Goal: Task Accomplishment & Management: Manage account settings

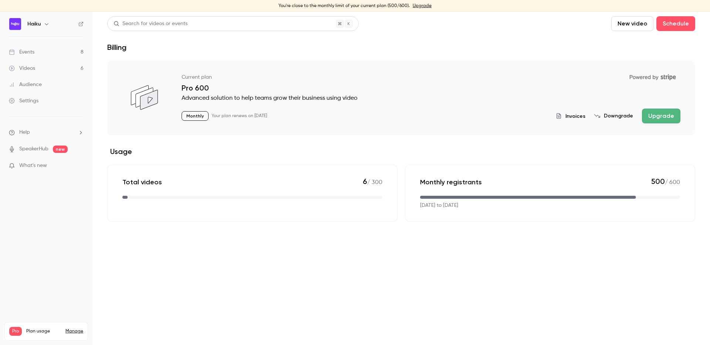
click at [38, 52] on link "Events 8" at bounding box center [46, 52] width 92 height 16
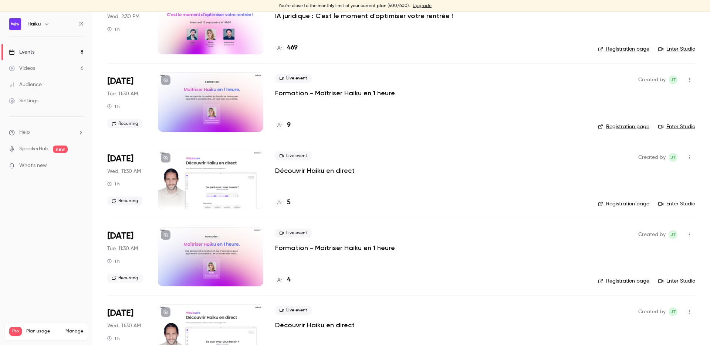
scroll to position [98, 0]
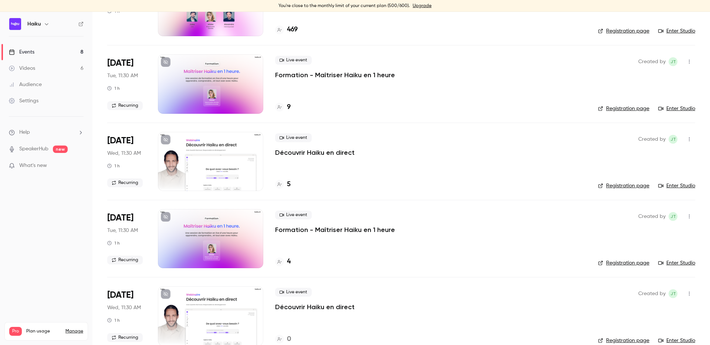
click at [198, 168] on div at bounding box center [210, 161] width 105 height 59
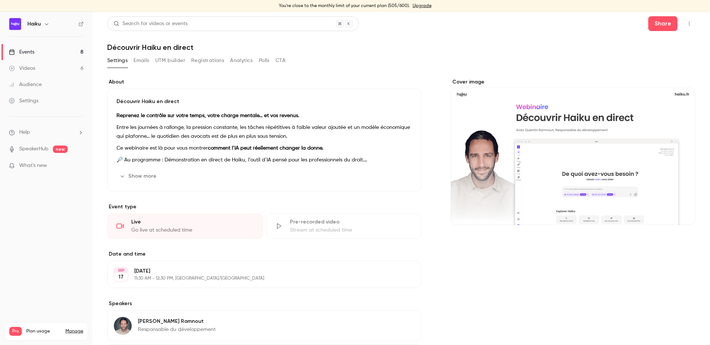
click at [198, 59] on button "Registrations" at bounding box center [207, 61] width 33 height 12
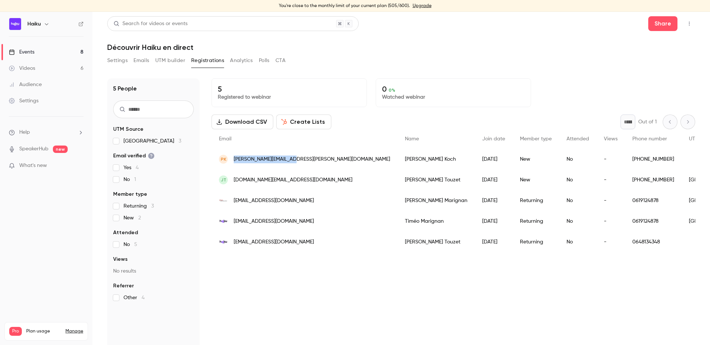
drag, startPoint x: 291, startPoint y: 158, endPoint x: 233, endPoint y: 158, distance: 58.1
click at [233, 158] on div "[PERSON_NAME] [PERSON_NAME][EMAIL_ADDRESS][PERSON_NAME][DOMAIN_NAME]" at bounding box center [305, 159] width 186 height 21
copy span "[PERSON_NAME][EMAIL_ADDRESS][PERSON_NAME][DOMAIN_NAME]"
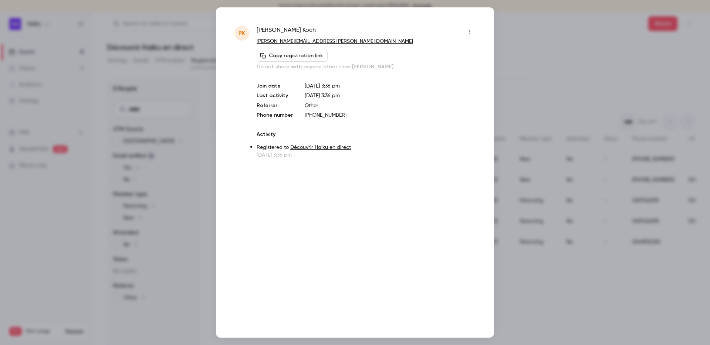
click at [523, 51] on div at bounding box center [355, 172] width 710 height 345
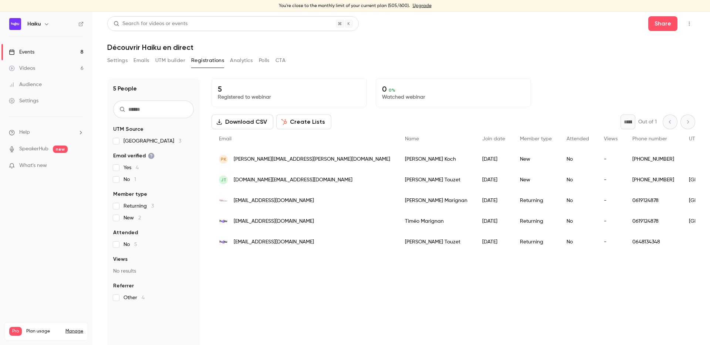
click at [273, 173] on div "JT [DOMAIN_NAME][EMAIL_ADDRESS][DOMAIN_NAME]" at bounding box center [305, 180] width 186 height 21
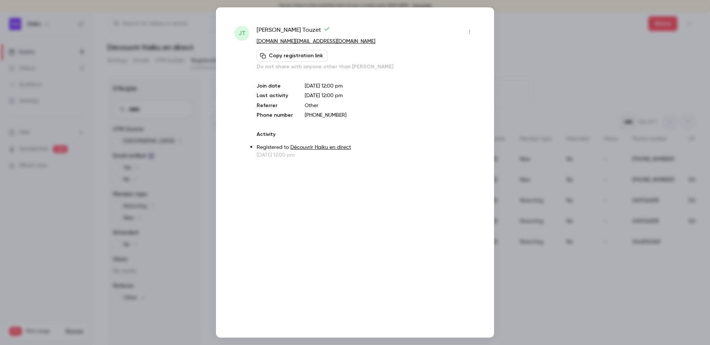
click at [469, 29] on icon "button" at bounding box center [470, 31] width 6 height 5
click at [430, 69] on div "Remove registration" at bounding box center [441, 69] width 56 height 7
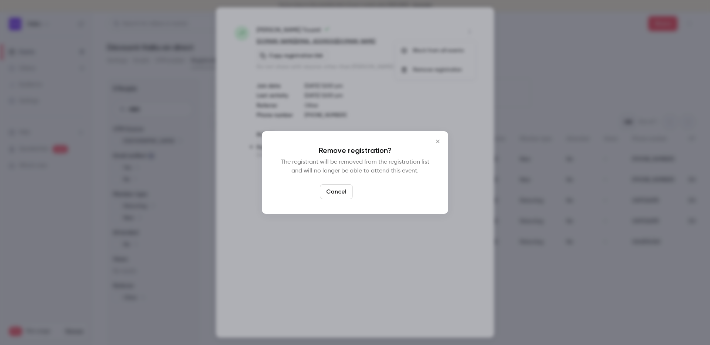
click at [368, 189] on button "Confirm" at bounding box center [373, 192] width 35 height 15
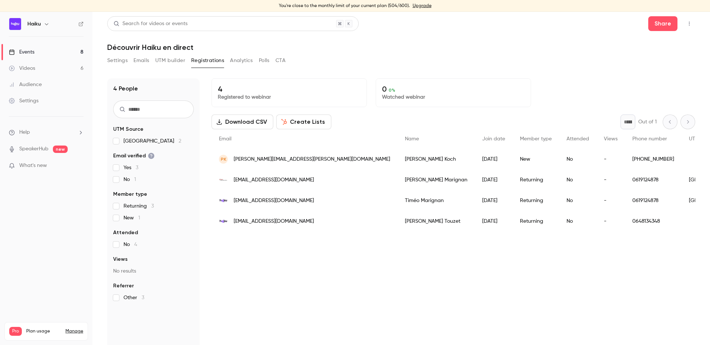
click at [398, 223] on div "[PERSON_NAME]" at bounding box center [436, 221] width 77 height 21
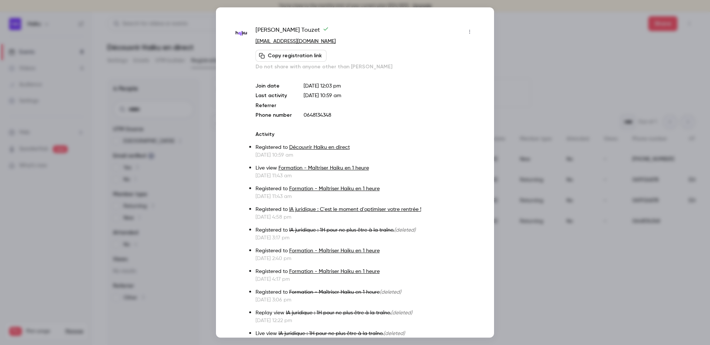
click at [468, 30] on icon "button" at bounding box center [470, 31] width 6 height 5
click at [414, 73] on div "Remove registration" at bounding box center [441, 69] width 56 height 7
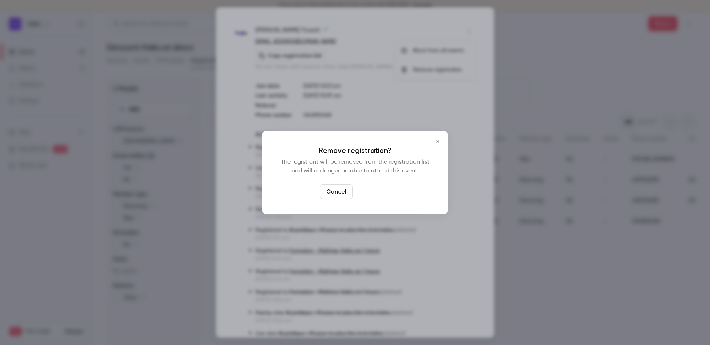
click at [371, 188] on button "Confirm" at bounding box center [373, 192] width 35 height 15
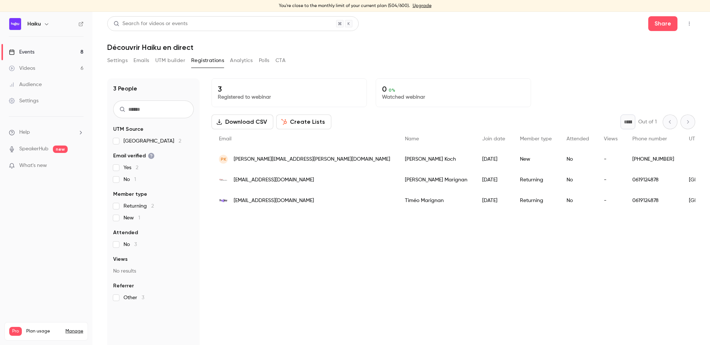
click at [282, 204] on span "[EMAIL_ADDRESS][DOMAIN_NAME]" at bounding box center [274, 201] width 80 height 8
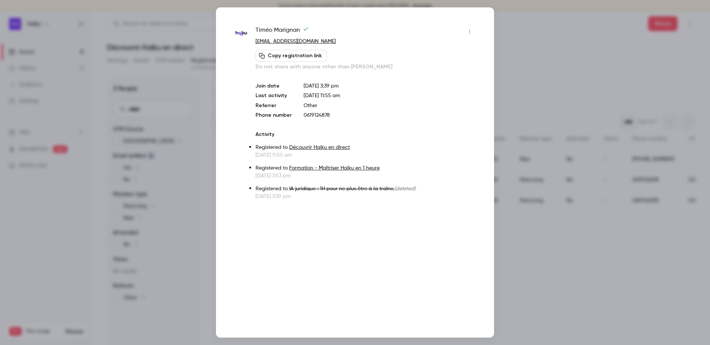
click at [472, 28] on button "button" at bounding box center [470, 32] width 12 height 12
click at [424, 74] on li "Remove registration" at bounding box center [435, 69] width 80 height 19
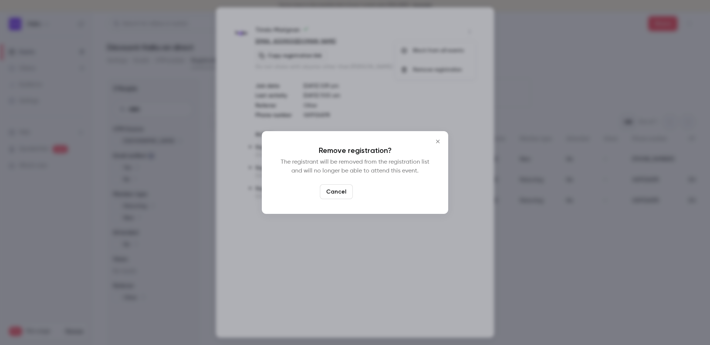
click at [372, 194] on button "Confirm" at bounding box center [373, 192] width 35 height 15
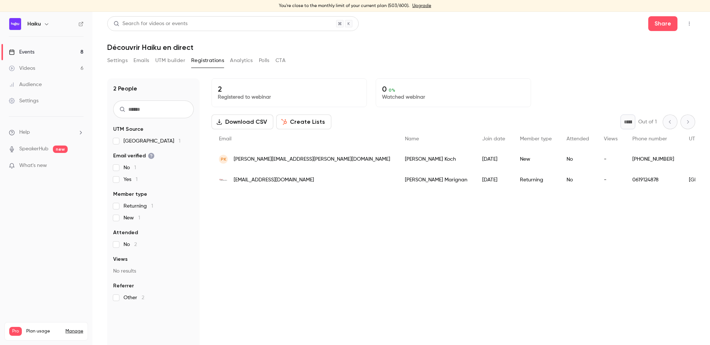
click at [292, 182] on div "[EMAIL_ADDRESS][DOMAIN_NAME]" at bounding box center [305, 180] width 186 height 21
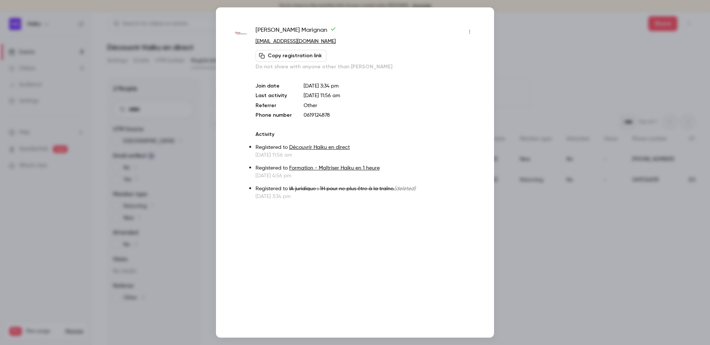
click at [473, 32] on button "button" at bounding box center [470, 32] width 12 height 12
click at [439, 70] on div "Remove registration" at bounding box center [441, 69] width 56 height 7
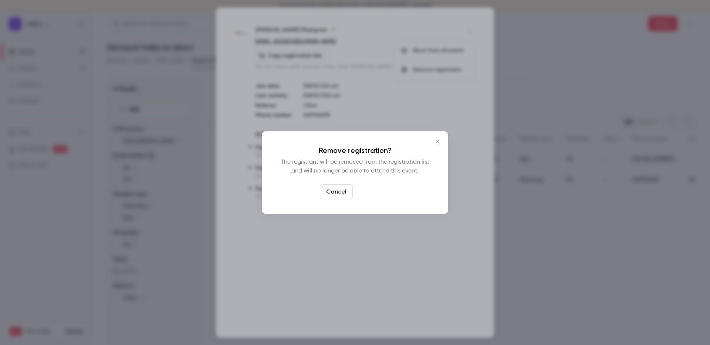
click at [378, 194] on button "Confirm" at bounding box center [373, 192] width 35 height 15
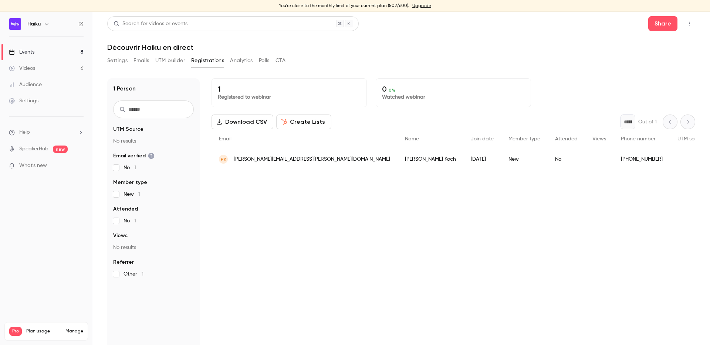
click at [206, 59] on button "Registrations" at bounding box center [207, 61] width 33 height 12
click at [165, 59] on button "UTM builder" at bounding box center [170, 61] width 30 height 12
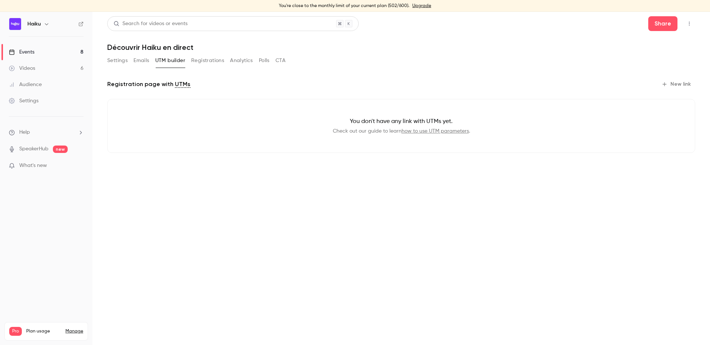
click at [215, 59] on button "Registrations" at bounding box center [207, 61] width 33 height 12
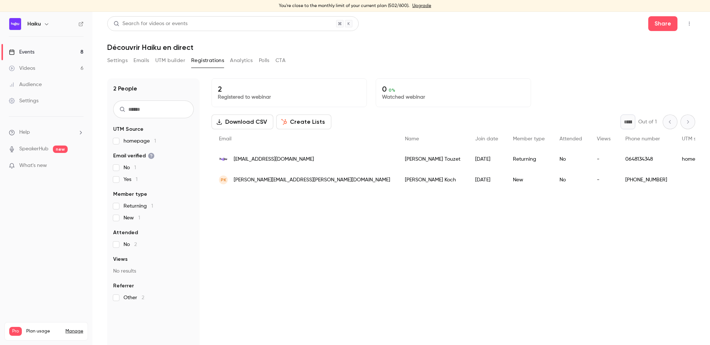
click at [236, 58] on button "Analytics" at bounding box center [241, 61] width 23 height 12
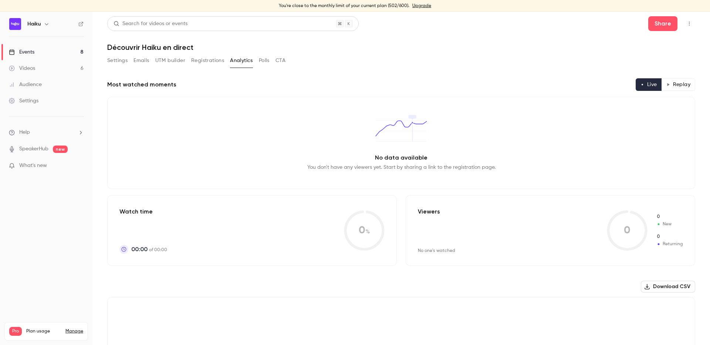
click at [175, 59] on button "UTM builder" at bounding box center [170, 61] width 30 height 12
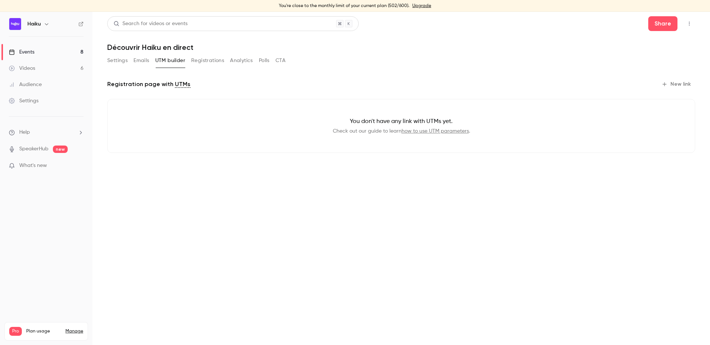
click at [212, 59] on button "Registrations" at bounding box center [207, 61] width 33 height 12
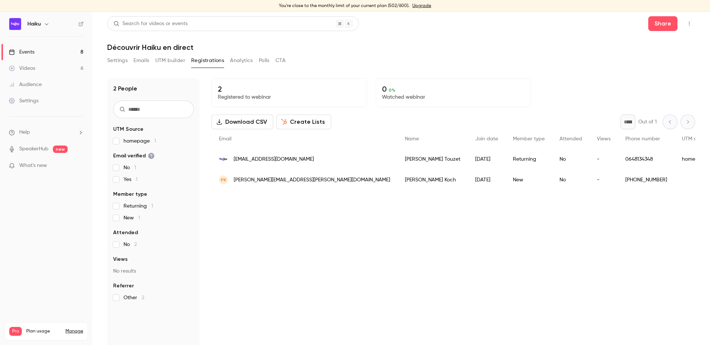
click at [141, 61] on button "Emails" at bounding box center [142, 61] width 16 height 12
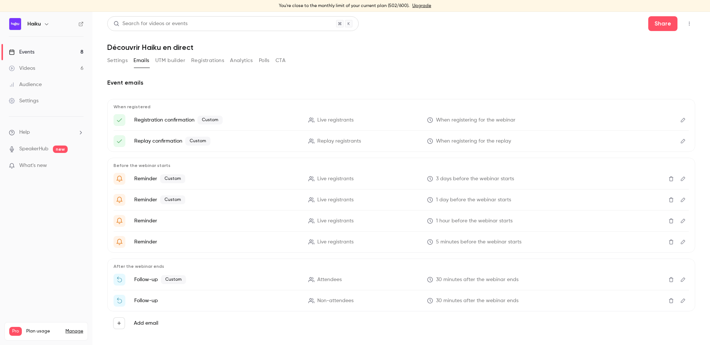
click at [255, 115] on li "Registration confirmation Custom Live registrants When registering for the webi…" at bounding box center [402, 120] width 576 height 12
click at [682, 121] on icon "Edit" at bounding box center [683, 120] width 6 height 5
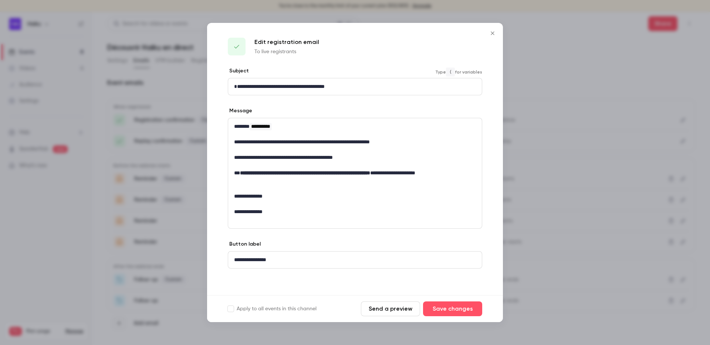
click at [235, 87] on p "**********" at bounding box center [355, 87] width 242 height 8
drag, startPoint x: 232, startPoint y: 88, endPoint x: 370, endPoint y: 88, distance: 137.6
click at [370, 88] on div "**********" at bounding box center [355, 86] width 254 height 17
copy p "**********"
click at [237, 87] on span "**********" at bounding box center [279, 86] width 91 height 5
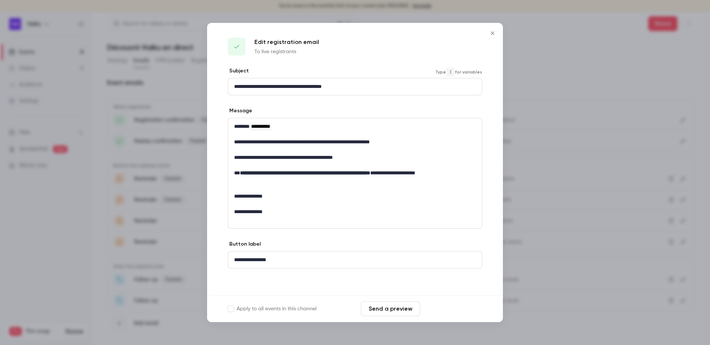
click at [451, 314] on button "Save changes" at bounding box center [452, 309] width 59 height 15
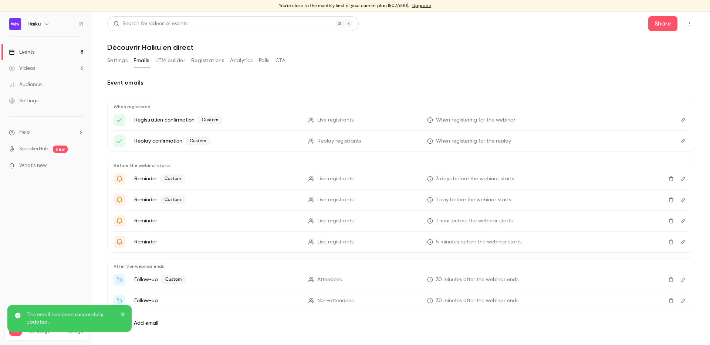
click at [681, 139] on icon "Edit" at bounding box center [683, 141] width 6 height 5
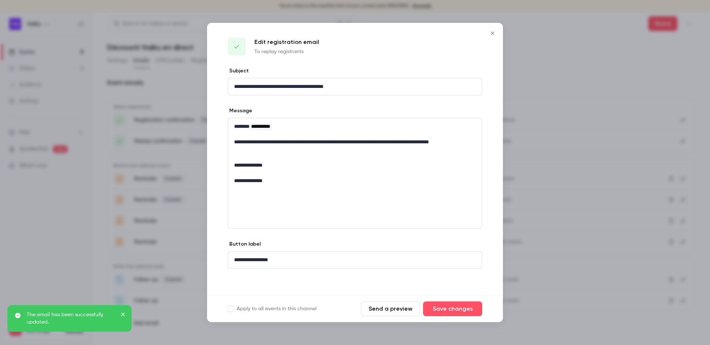
click at [234, 85] on p "**********" at bounding box center [355, 87] width 242 height 8
click at [489, 34] on icon "Close" at bounding box center [492, 33] width 9 height 6
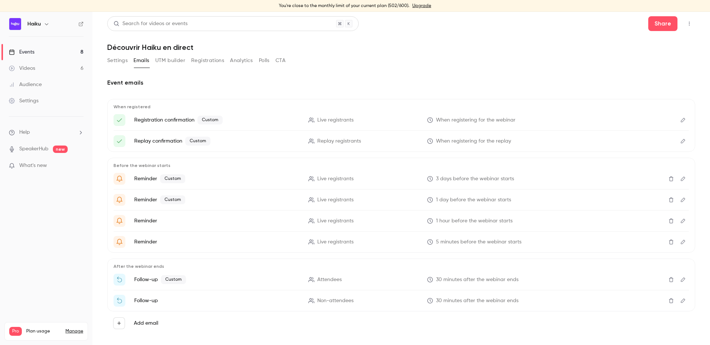
click at [686, 180] on icon "Edit" at bounding box center [683, 178] width 6 height 5
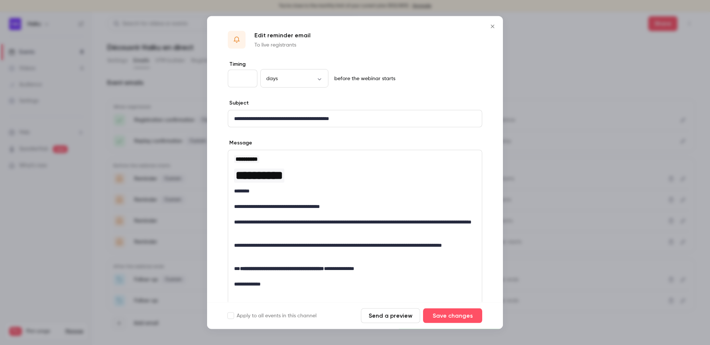
click at [234, 118] on p "**********" at bounding box center [355, 119] width 242 height 8
click at [490, 25] on icon "Close" at bounding box center [492, 27] width 9 height 6
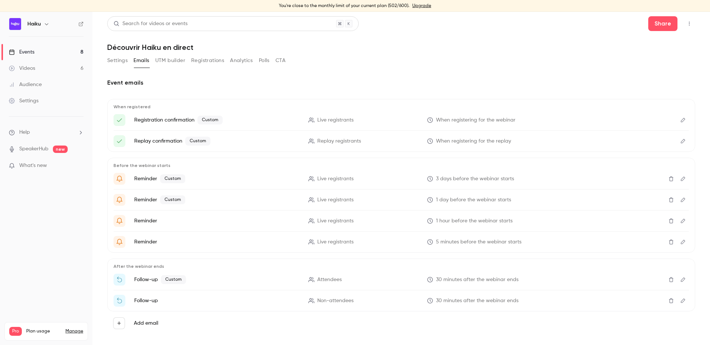
click at [685, 200] on icon "Edit" at bounding box center [683, 200] width 6 height 5
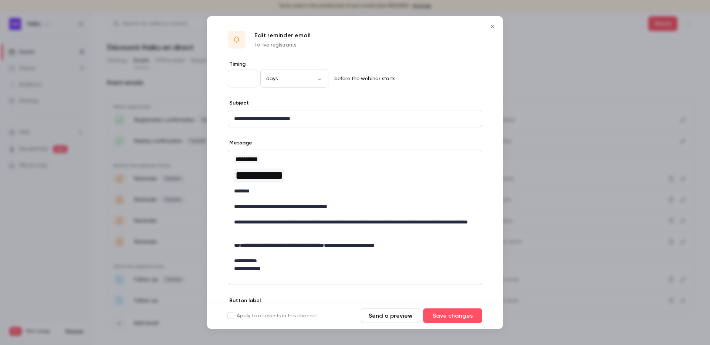
click at [236, 117] on p "**********" at bounding box center [355, 119] width 242 height 8
click at [250, 119] on p "**********" at bounding box center [355, 119] width 242 height 8
click at [447, 317] on button "Save changes" at bounding box center [452, 316] width 59 height 15
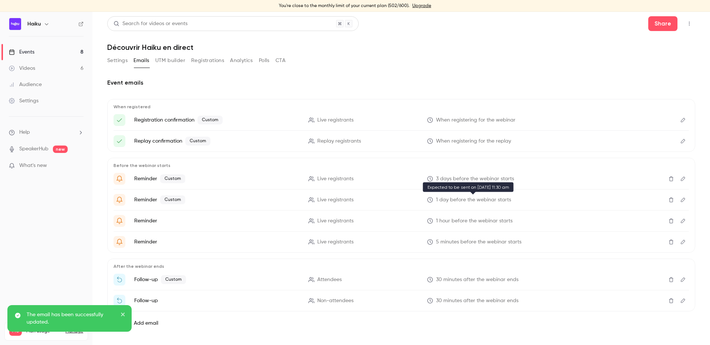
scroll to position [9, 0]
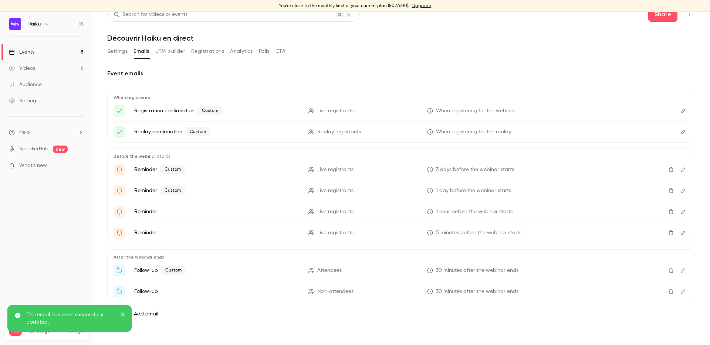
click at [678, 212] on button "Edit" at bounding box center [683, 212] width 12 height 12
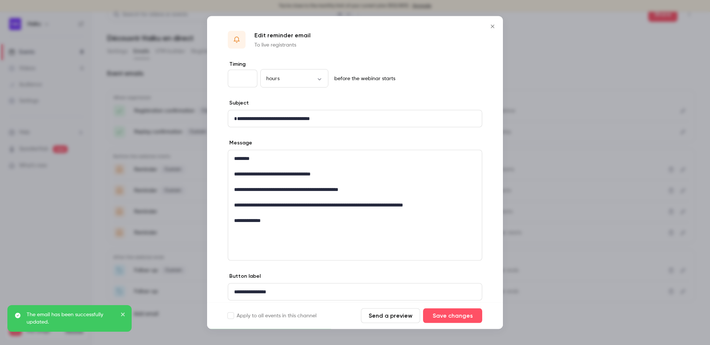
click at [234, 118] on p "**********" at bounding box center [355, 119] width 242 height 8
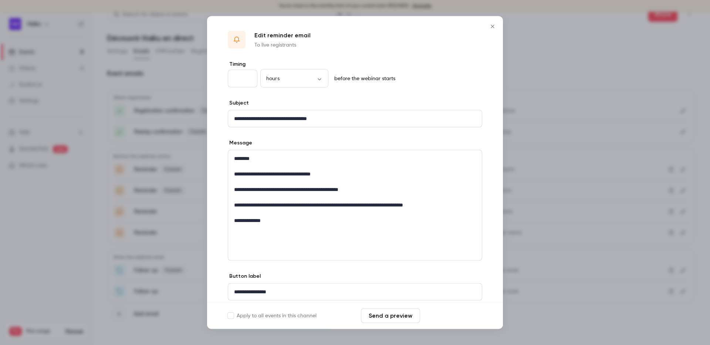
click at [438, 321] on button "Save changes" at bounding box center [452, 316] width 59 height 15
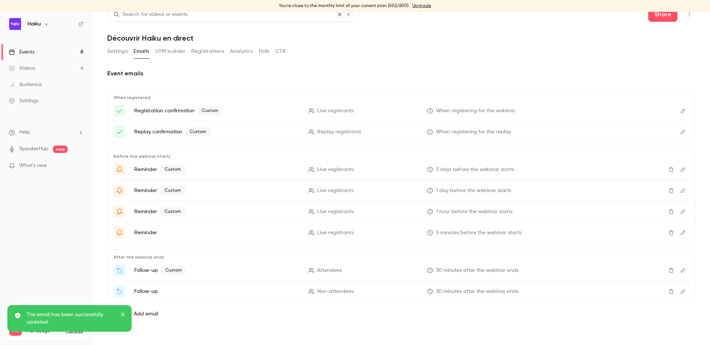
click at [685, 232] on icon "Edit" at bounding box center [683, 233] width 4 height 4
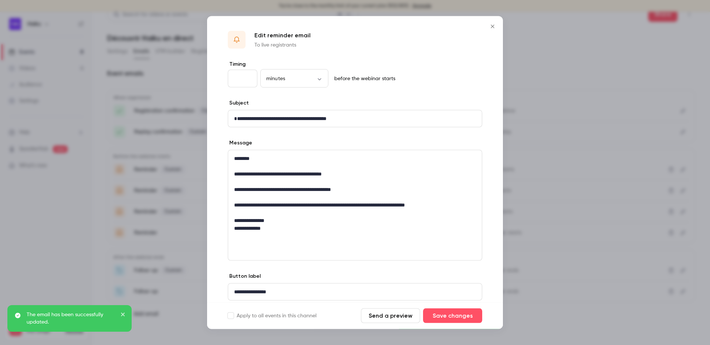
click at [236, 118] on p "**********" at bounding box center [355, 119] width 242 height 8
click at [448, 322] on button "Save changes" at bounding box center [452, 316] width 59 height 15
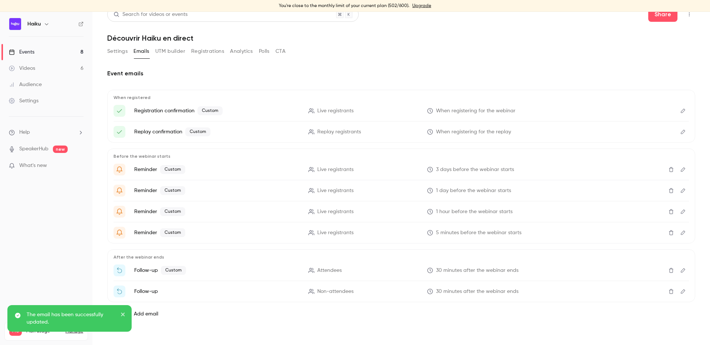
click at [684, 271] on icon "Edit" at bounding box center [683, 271] width 4 height 4
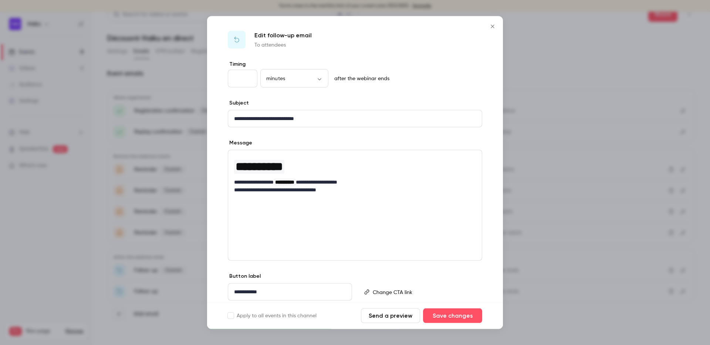
click at [495, 24] on icon "Close" at bounding box center [492, 27] width 9 height 6
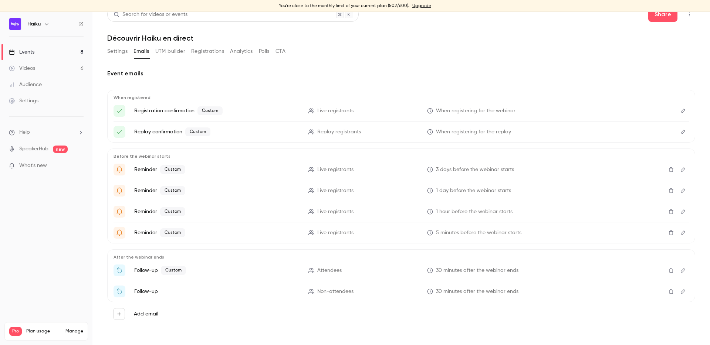
click at [669, 268] on icon "Delete" at bounding box center [671, 270] width 6 height 5
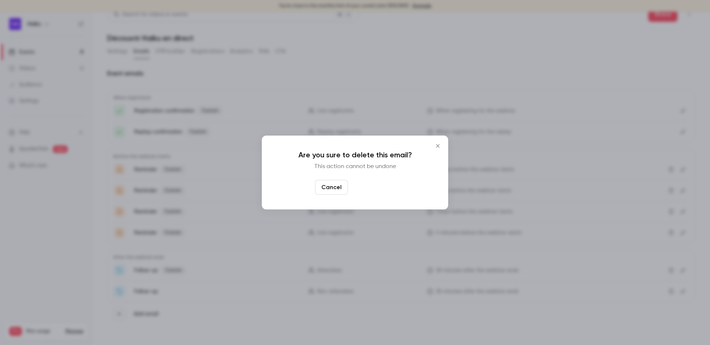
click at [368, 190] on button "Yes, delete" at bounding box center [373, 187] width 44 height 15
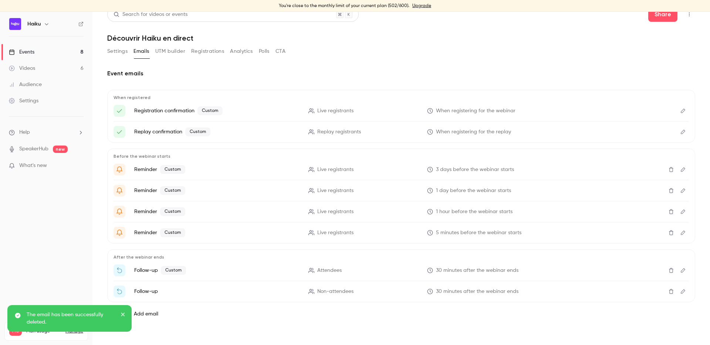
scroll to position [0, 0]
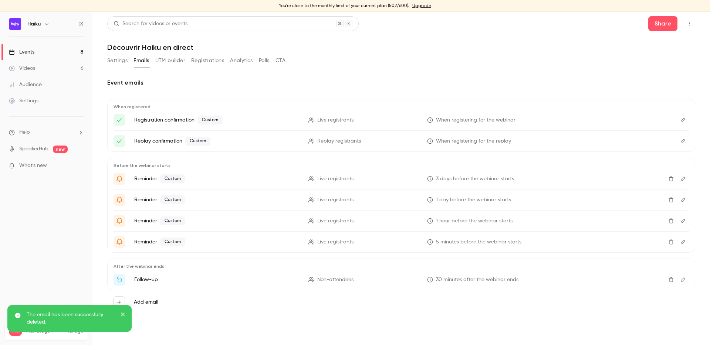
click at [668, 279] on icon "Delete" at bounding box center [671, 279] width 6 height 5
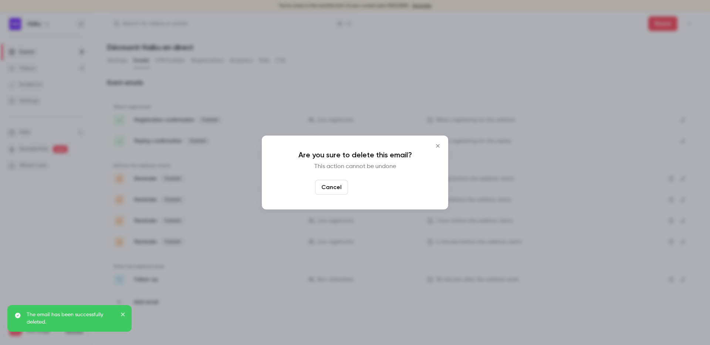
click at [375, 194] on button "Yes, delete" at bounding box center [373, 187] width 44 height 15
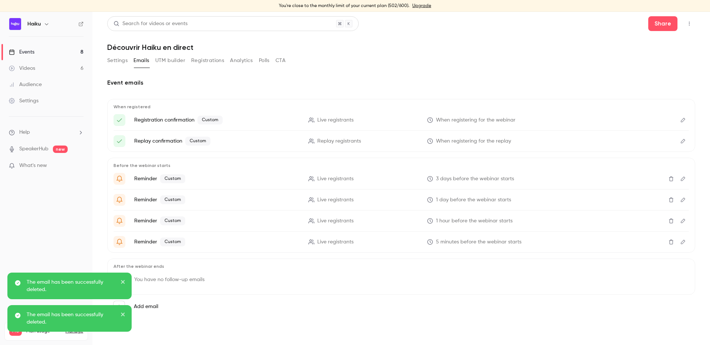
click at [124, 280] on icon "close" at bounding box center [123, 282] width 5 height 6
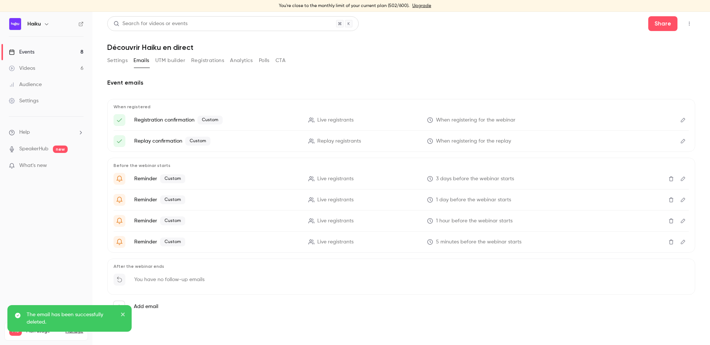
click at [123, 315] on icon "close" at bounding box center [123, 315] width 4 height 4
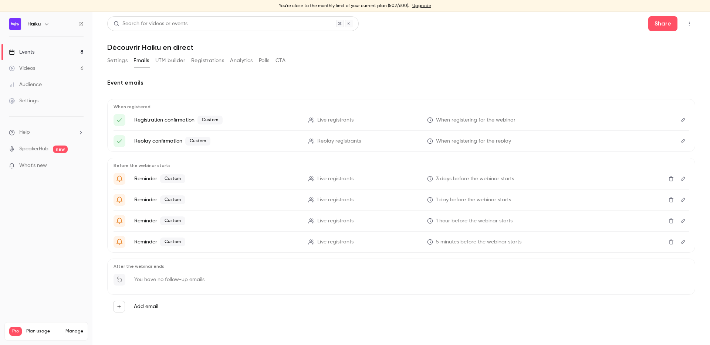
click at [685, 176] on icon "Edit" at bounding box center [683, 178] width 6 height 5
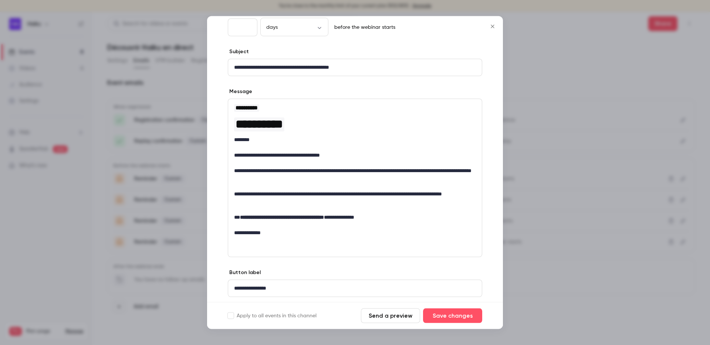
scroll to position [58, 0]
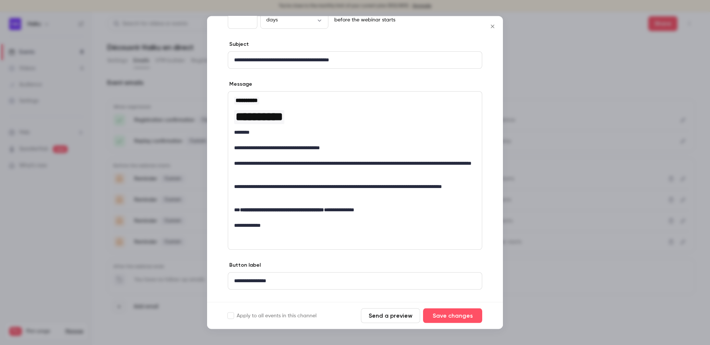
click at [491, 27] on icon "Close" at bounding box center [492, 27] width 9 height 6
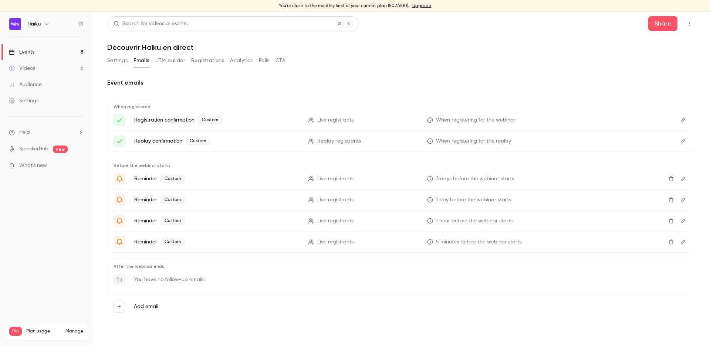
click at [681, 199] on icon "Edit" at bounding box center [683, 200] width 6 height 5
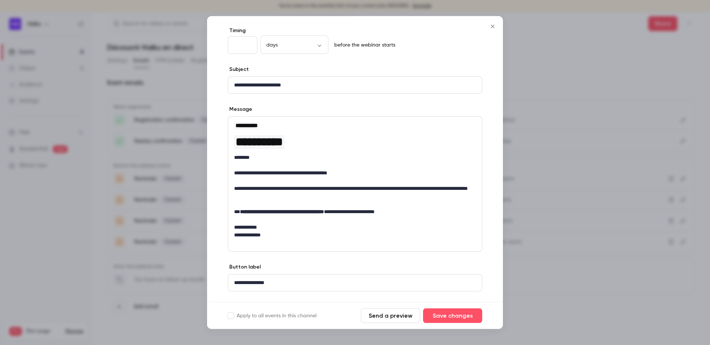
scroll to position [40, 0]
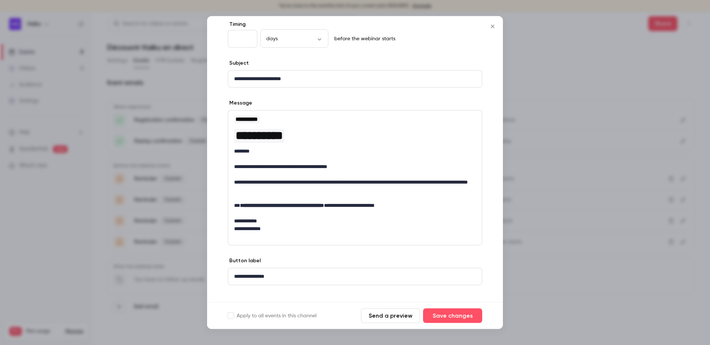
click at [492, 27] on icon "Close" at bounding box center [492, 26] width 3 height 3
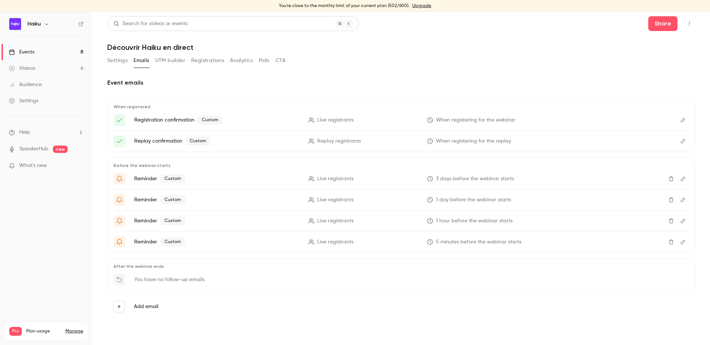
click at [684, 221] on icon "Edit" at bounding box center [683, 221] width 4 height 4
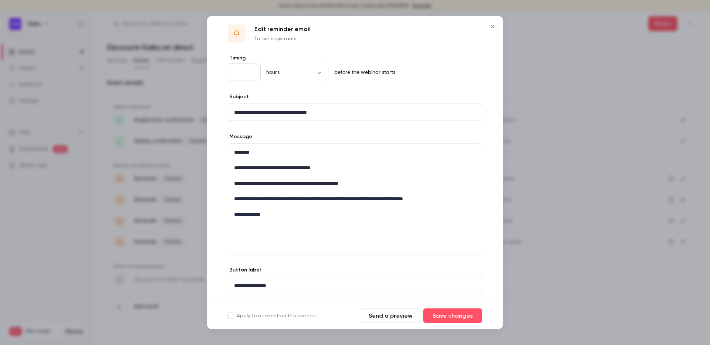
scroll to position [9, 0]
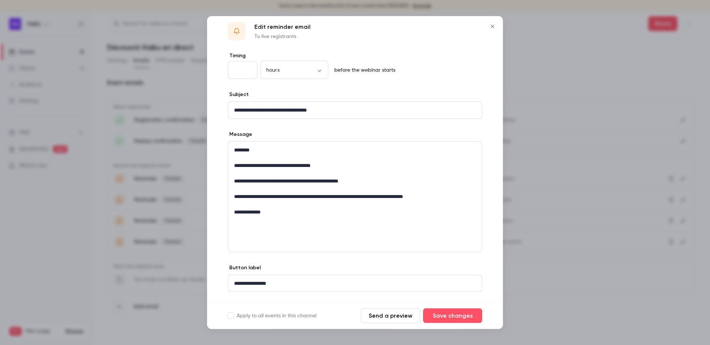
click at [492, 25] on icon "Close" at bounding box center [492, 27] width 9 height 6
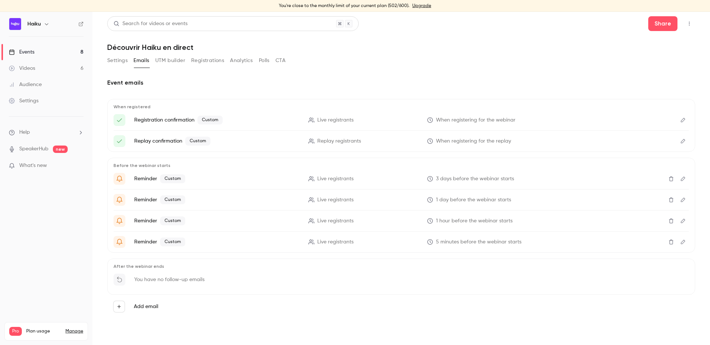
click at [683, 242] on icon "Edit" at bounding box center [683, 242] width 6 height 5
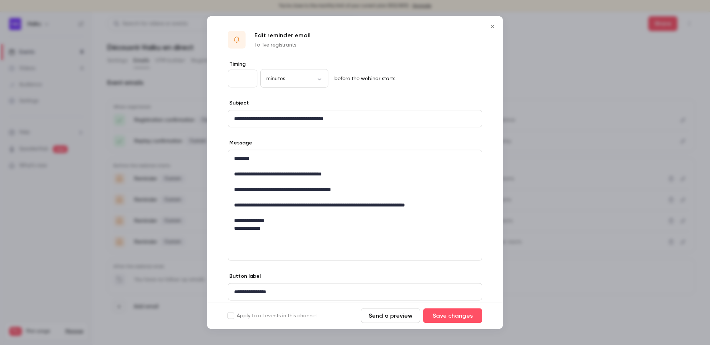
scroll to position [7, 0]
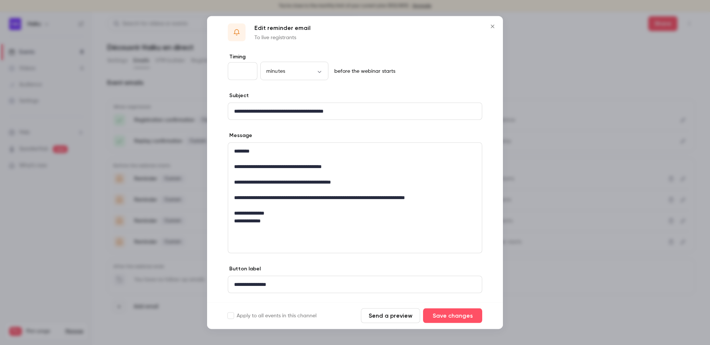
click at [493, 27] on icon "Close" at bounding box center [492, 27] width 9 height 6
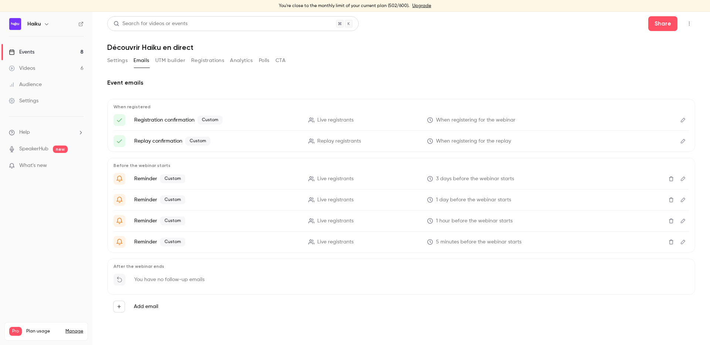
click at [122, 61] on button "Settings" at bounding box center [117, 61] width 20 height 12
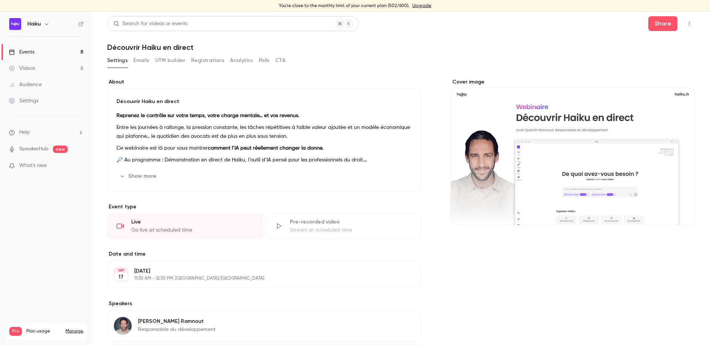
click at [39, 51] on link "Events 8" at bounding box center [46, 52] width 92 height 16
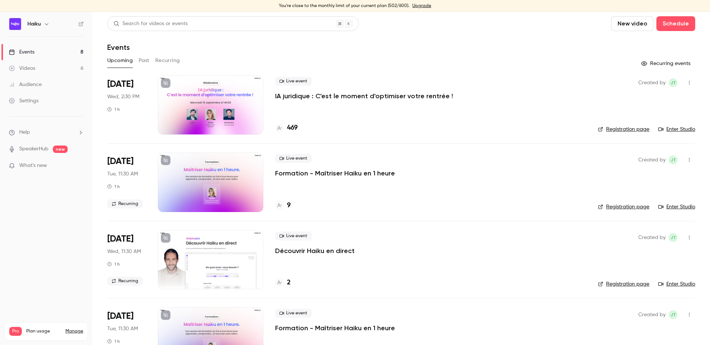
click at [277, 253] on p "Découvrir Haiku en direct" at bounding box center [315, 251] width 80 height 9
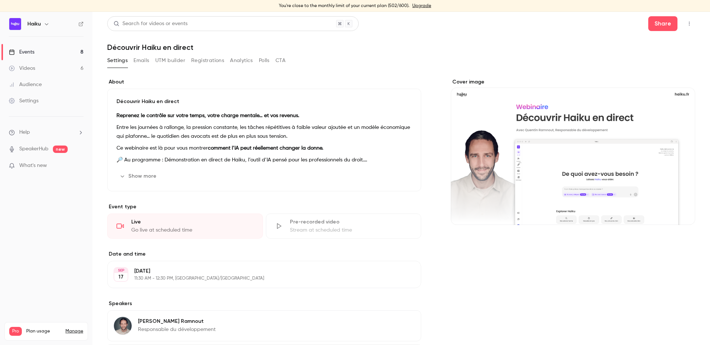
click at [242, 253] on label "Date and time" at bounding box center [264, 254] width 314 height 7
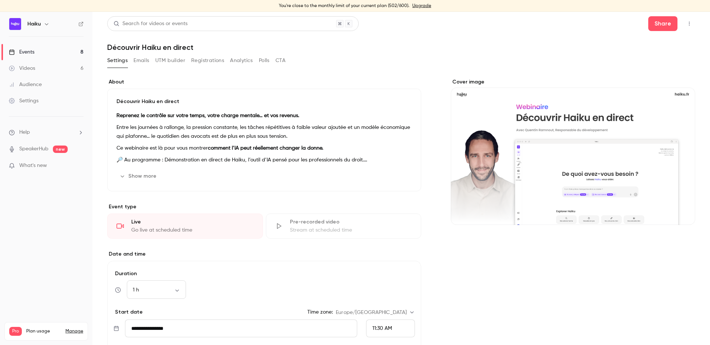
click at [209, 57] on button "Registrations" at bounding box center [207, 61] width 33 height 12
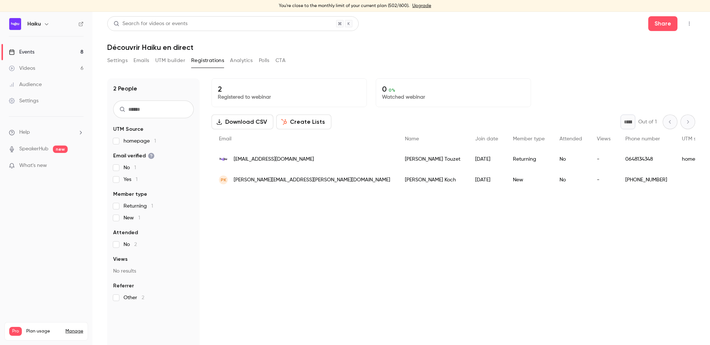
click at [111, 63] on button "Settings" at bounding box center [117, 61] width 20 height 12
